Goal: Find specific page/section: Find specific page/section

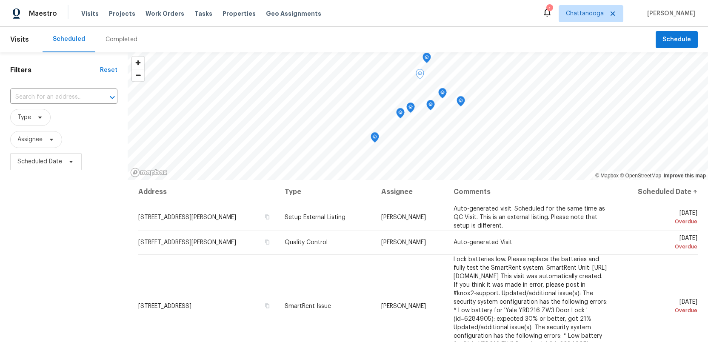
scroll to position [111, 0]
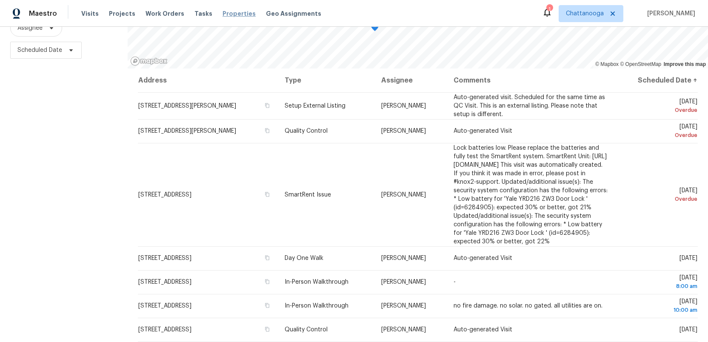
click at [225, 17] on span "Properties" at bounding box center [238, 13] width 33 height 9
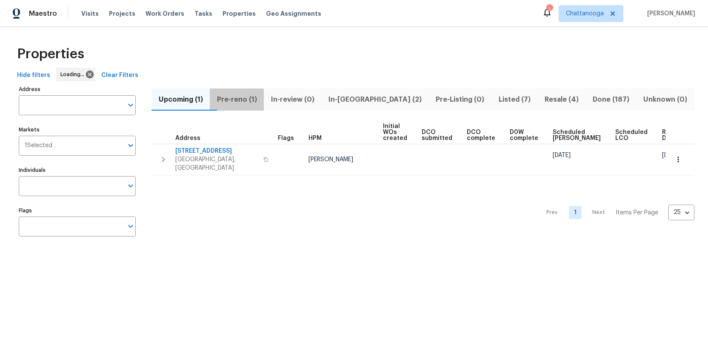
click at [241, 99] on span "Pre-reno (1)" at bounding box center [237, 100] width 44 height 12
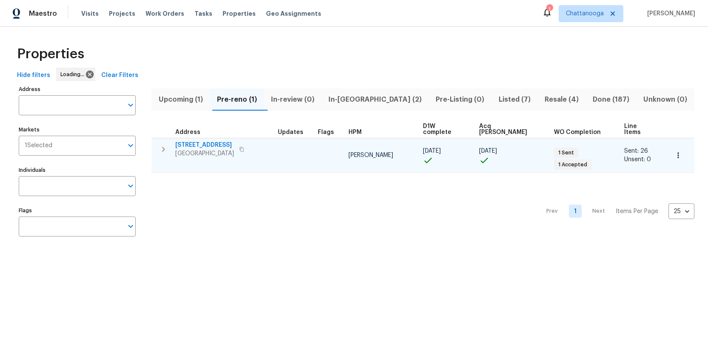
click at [207, 141] on span "1874 E State Line Rd" at bounding box center [204, 145] width 59 height 9
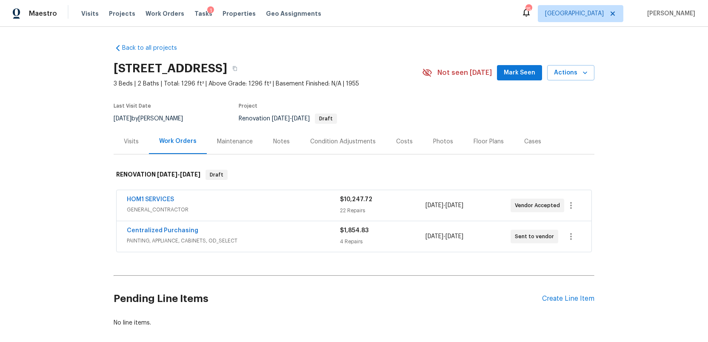
click at [401, 145] on div "Costs" at bounding box center [404, 141] width 17 height 9
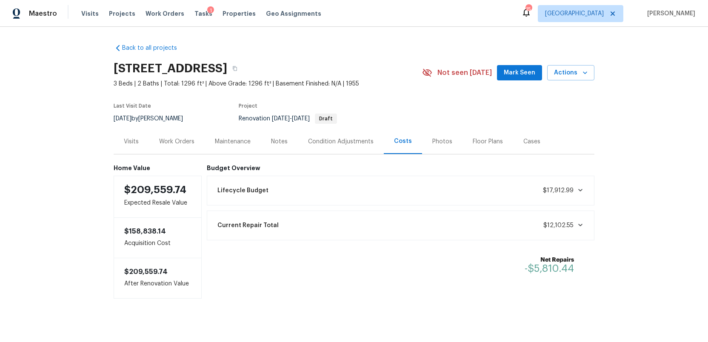
click at [430, 228] on div "Current Repair Total $12,102.55" at bounding box center [400, 225] width 377 height 19
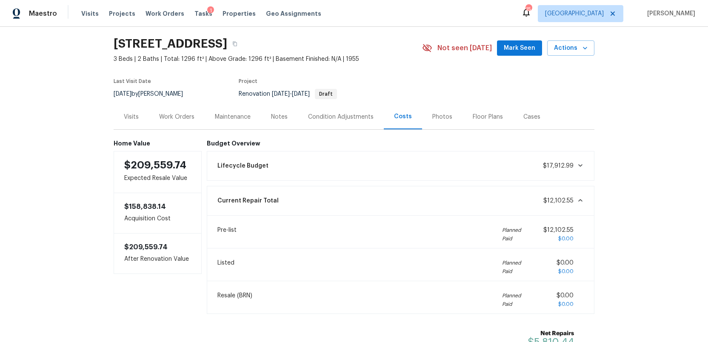
click at [407, 196] on div "Current Repair Total $12,102.55" at bounding box center [400, 200] width 377 height 19
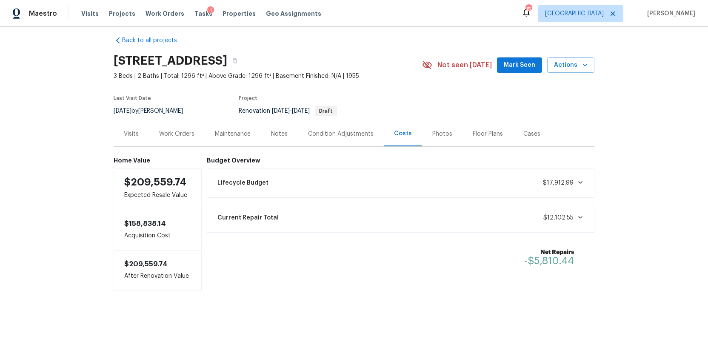
click at [176, 132] on div "Work Orders" at bounding box center [176, 134] width 35 height 9
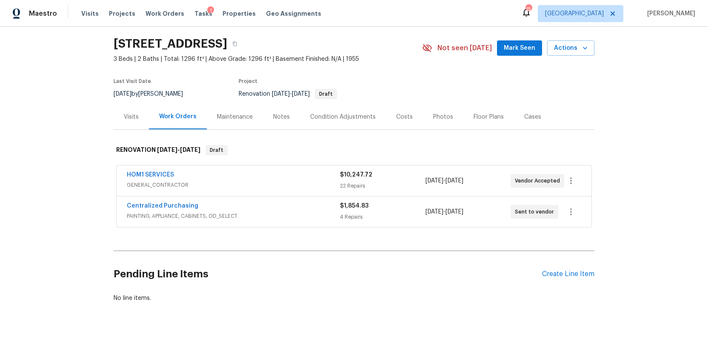
click at [309, 179] on div "HOM1 SERVICES" at bounding box center [233, 176] width 213 height 10
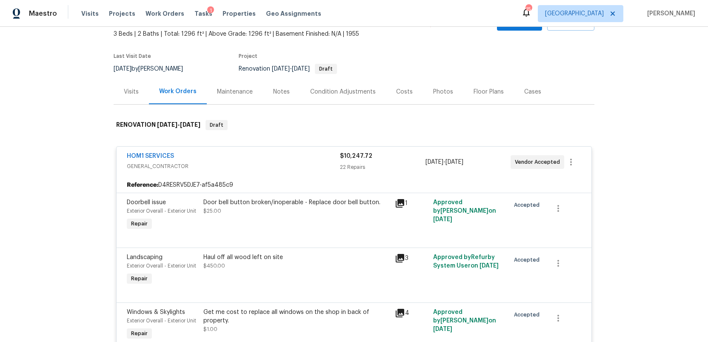
scroll to position [46, 0]
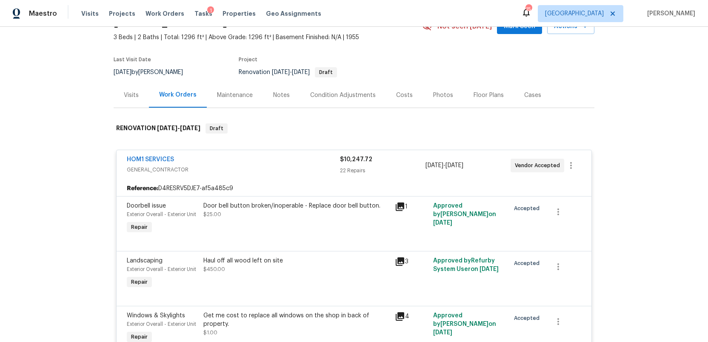
click at [286, 178] on div "HOM1 SERVICES GENERAL_CONTRACTOR $10,247.72 22 Repairs [DATE] - [DATE] Vendor A…" at bounding box center [354, 165] width 475 height 31
click at [283, 176] on div "HOM1 SERVICES GENERAL_CONTRACTOR $10,247.72 22 Repairs [DATE] - [DATE] Vendor A…" at bounding box center [354, 165] width 475 height 31
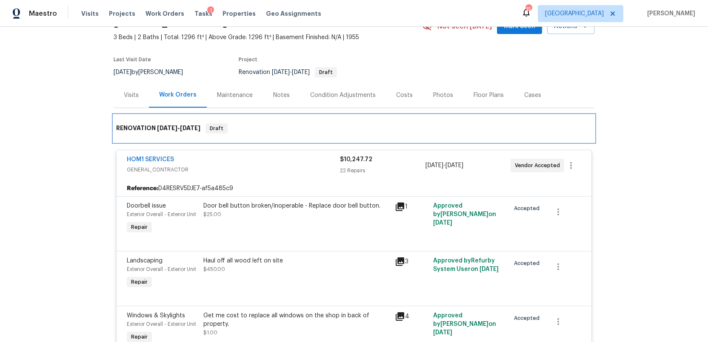
click at [270, 134] on div "RENOVATION [DATE] - [DATE] Draft" at bounding box center [354, 128] width 481 height 27
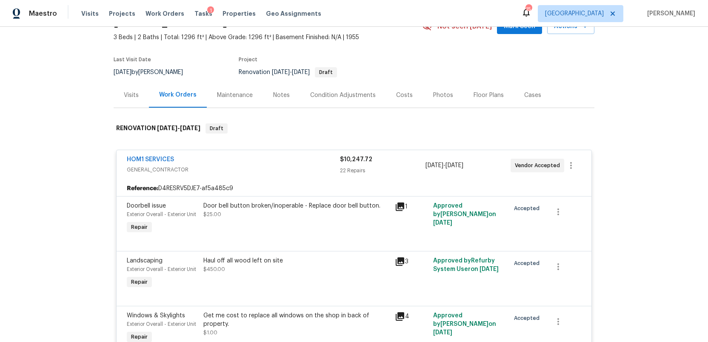
click at [275, 168] on span "GENERAL_CONTRACTOR" at bounding box center [233, 169] width 213 height 9
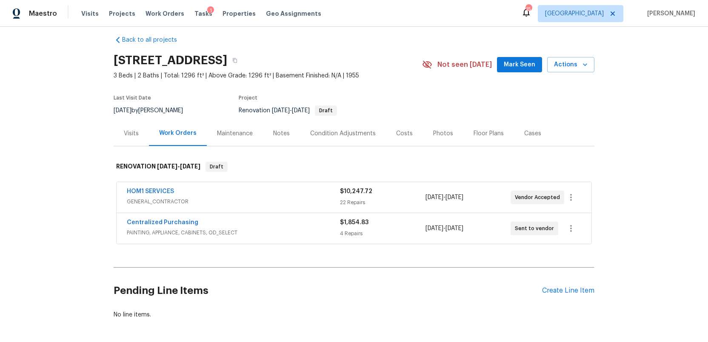
scroll to position [0, 0]
